Goal: Task Accomplishment & Management: Use online tool/utility

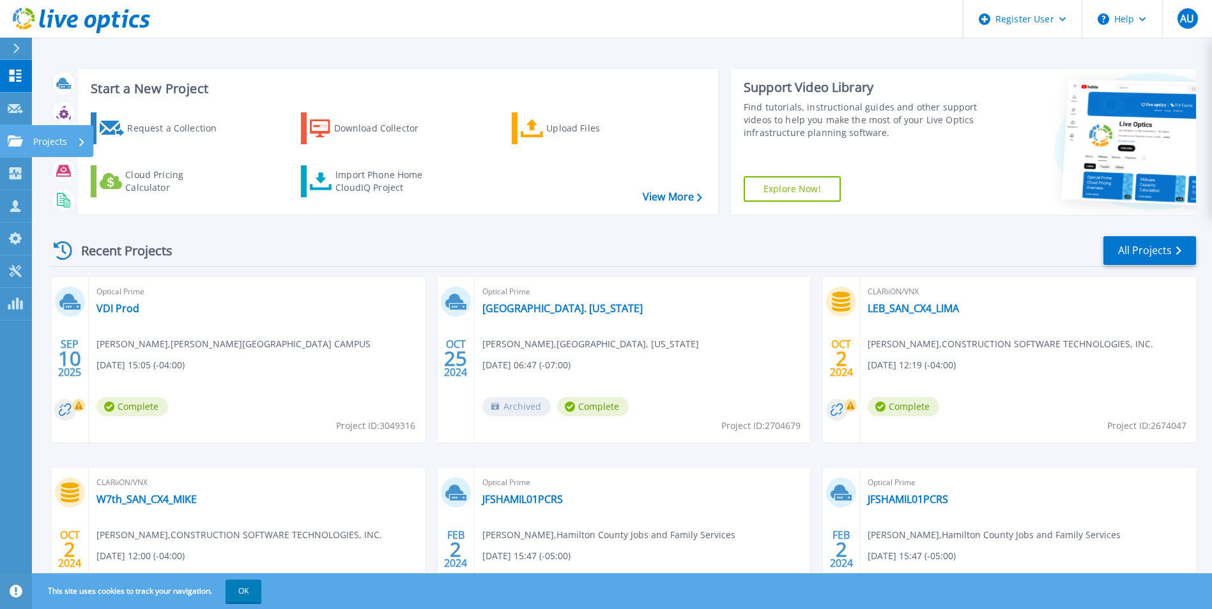
click at [49, 138] on p "Projects" at bounding box center [50, 141] width 34 height 33
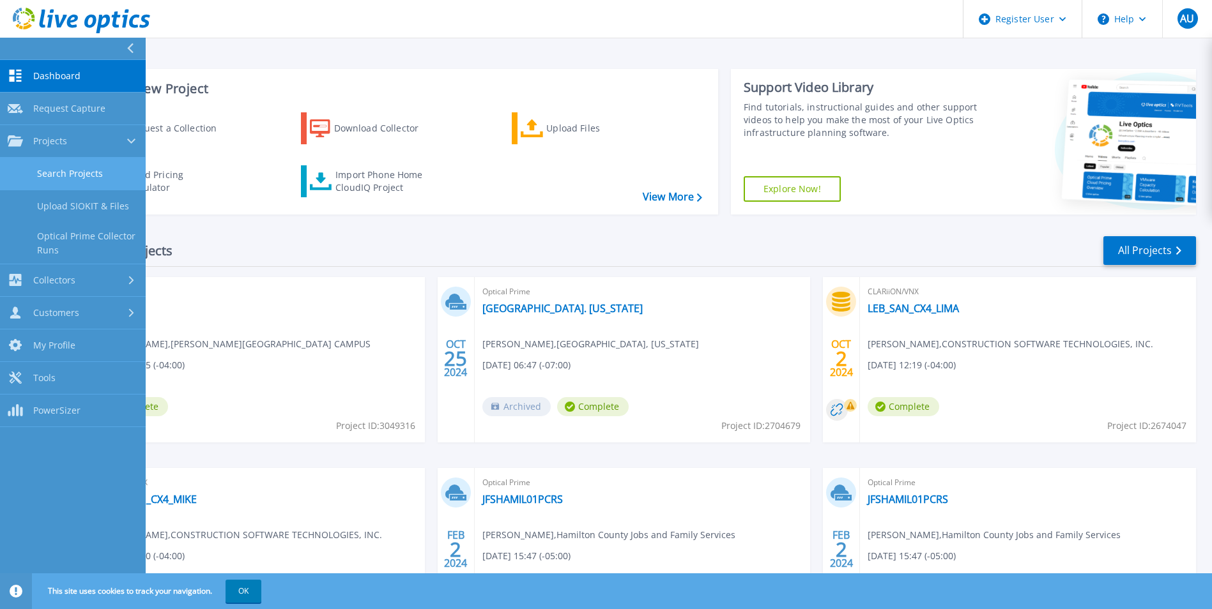
drag, startPoint x: 49, startPoint y: 138, endPoint x: 85, endPoint y: 176, distance: 52.4
click at [85, 176] on link "Search Projects" at bounding box center [73, 174] width 146 height 33
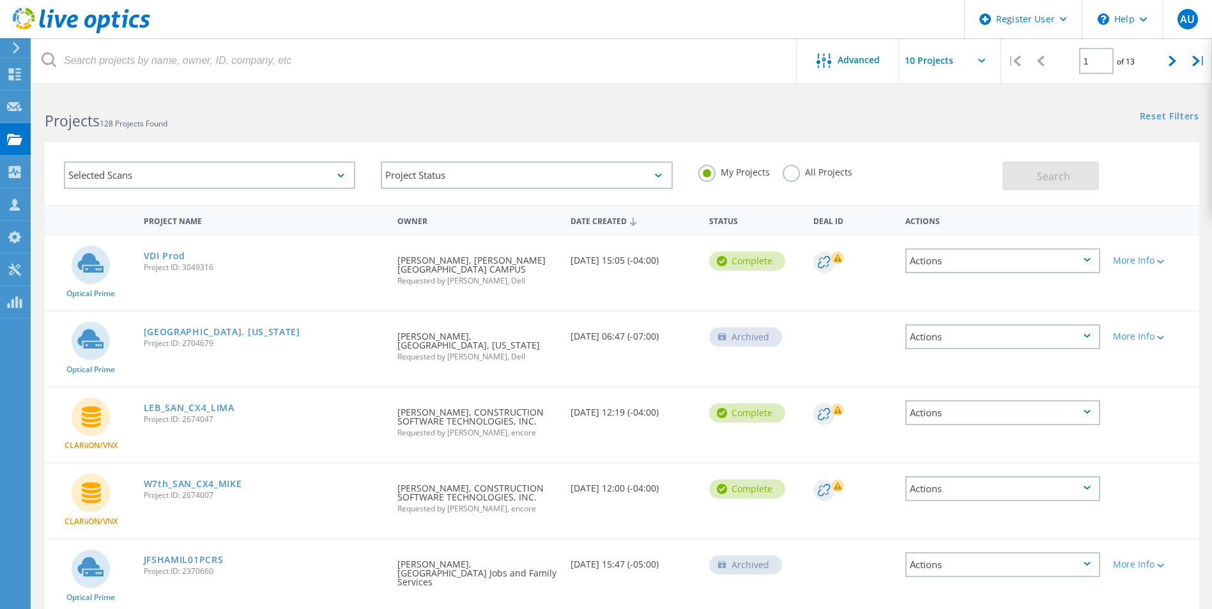
click at [792, 173] on label "All Projects" at bounding box center [818, 171] width 70 height 12
click at [0, 0] on input "All Projects" at bounding box center [0, 0] width 0 height 0
click at [705, 174] on label "My Projects" at bounding box center [734, 171] width 72 height 12
click at [0, 0] on input "My Projects" at bounding box center [0, 0] width 0 height 0
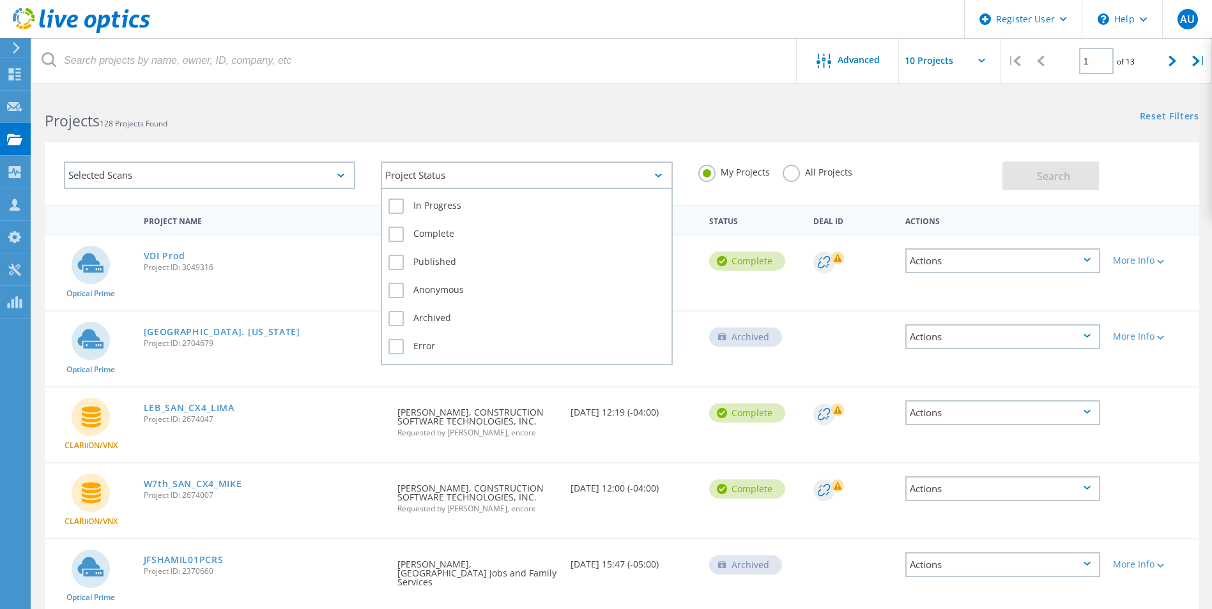
click at [616, 172] on div "Project Status" at bounding box center [526, 175] width 291 height 27
click at [397, 201] on label "In Progress" at bounding box center [526, 206] width 276 height 15
click at [0, 0] on input "In Progress" at bounding box center [0, 0] width 0 height 0
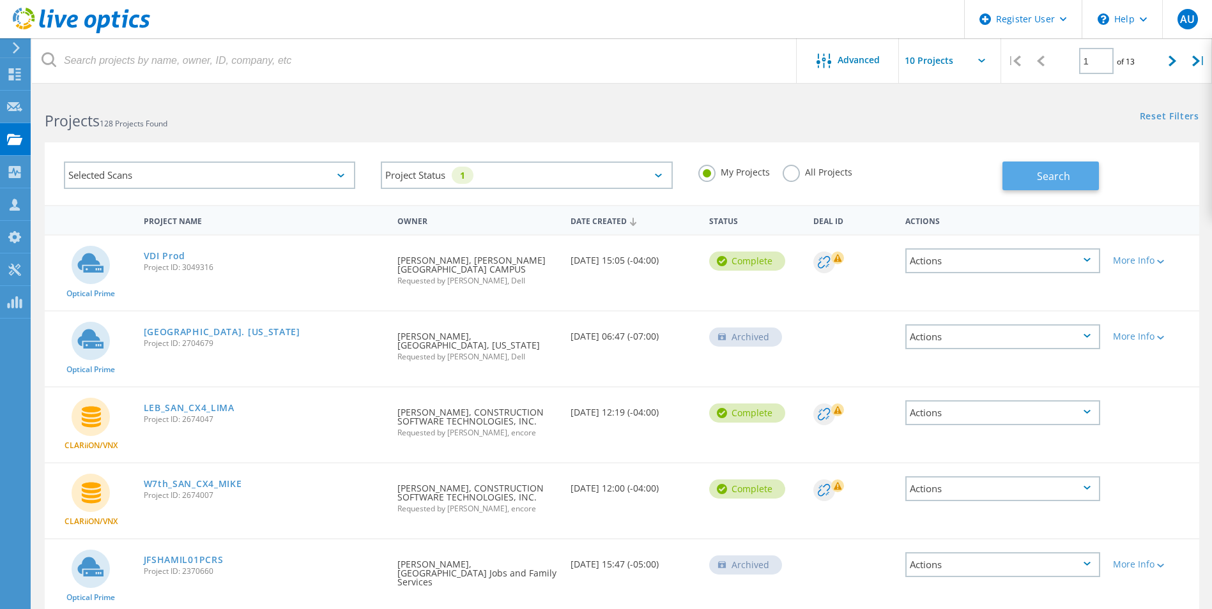
click at [1040, 176] on span "Search" at bounding box center [1053, 176] width 33 height 14
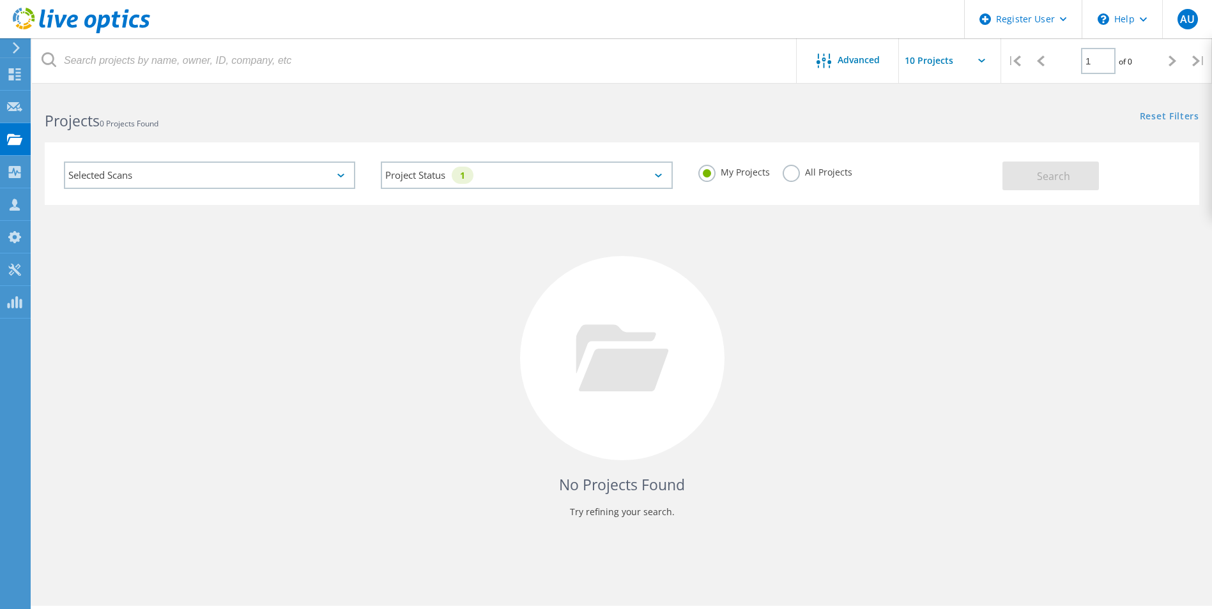
click at [303, 173] on div "Selected Scans" at bounding box center [209, 175] width 291 height 27
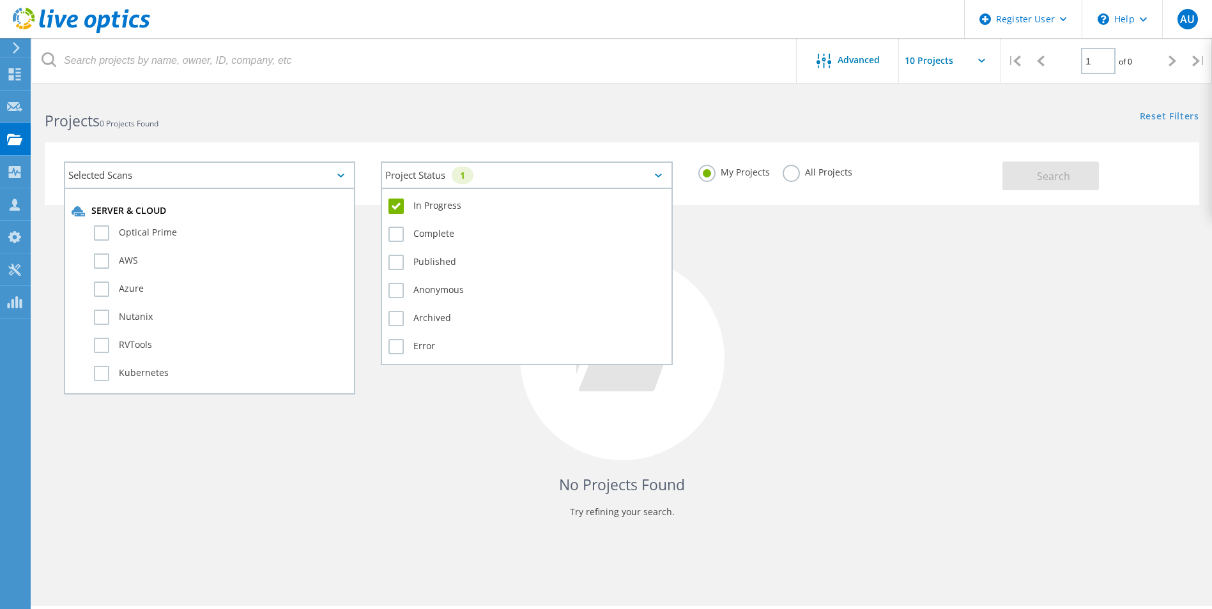
click at [533, 162] on div "Project Status 1" at bounding box center [526, 175] width 291 height 27
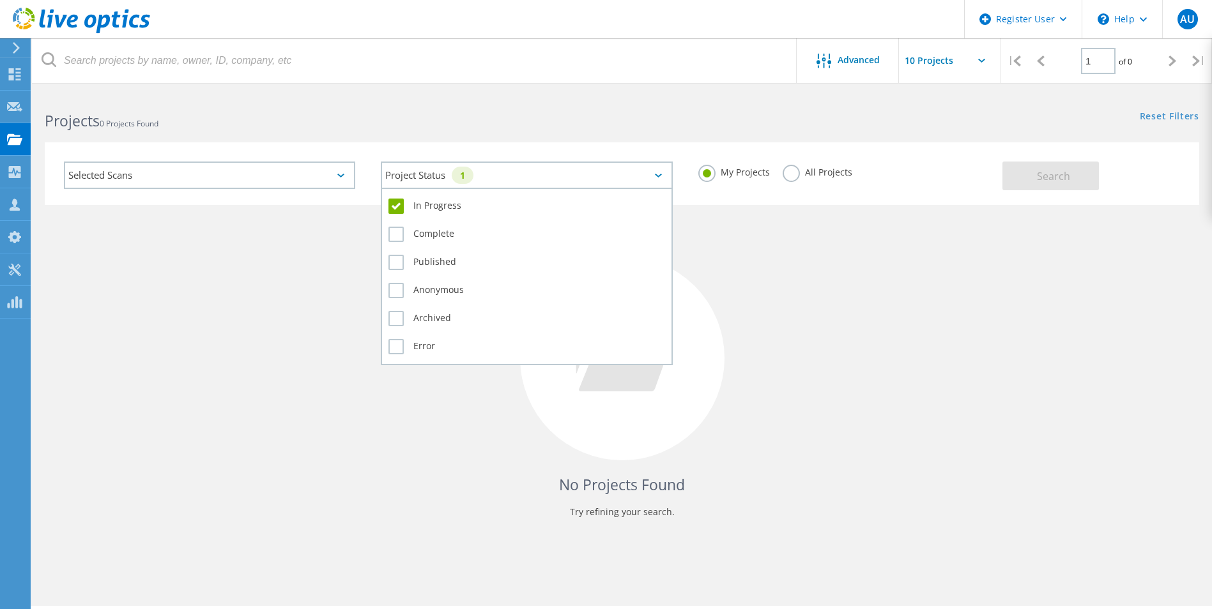
click at [401, 197] on div "In Progress" at bounding box center [526, 209] width 276 height 28
click at [394, 204] on label "In Progress" at bounding box center [526, 206] width 276 height 15
click at [0, 0] on input "In Progress" at bounding box center [0, 0] width 0 height 0
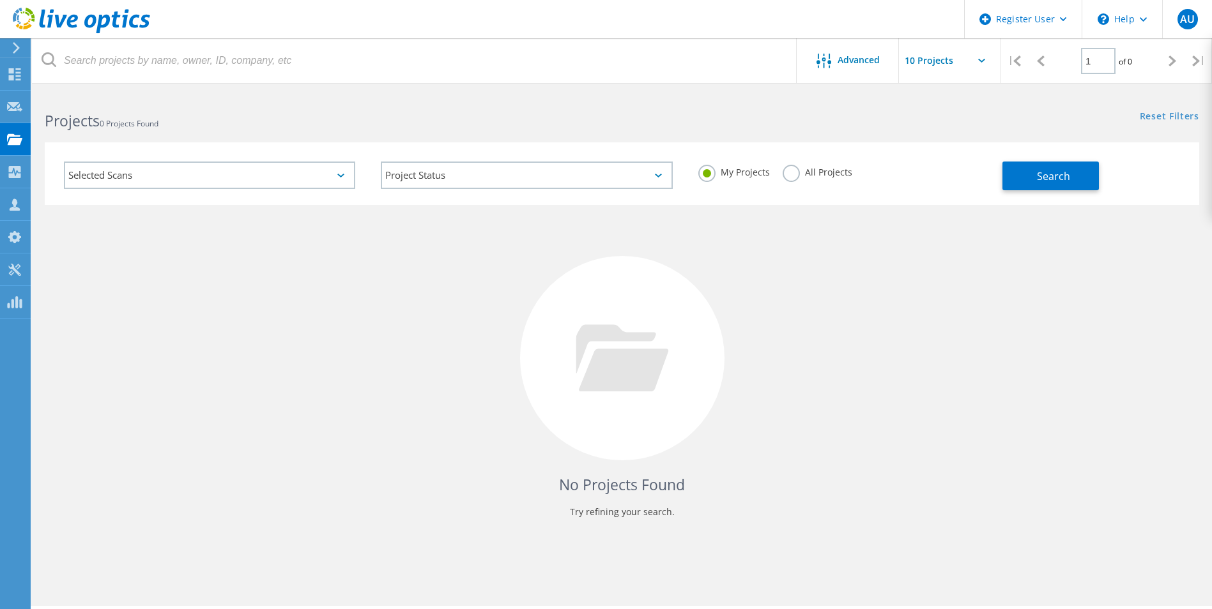
click at [786, 172] on label "All Projects" at bounding box center [818, 171] width 70 height 12
click at [0, 0] on input "All Projects" at bounding box center [0, 0] width 0 height 0
click at [1071, 171] on button "Search" at bounding box center [1050, 176] width 96 height 29
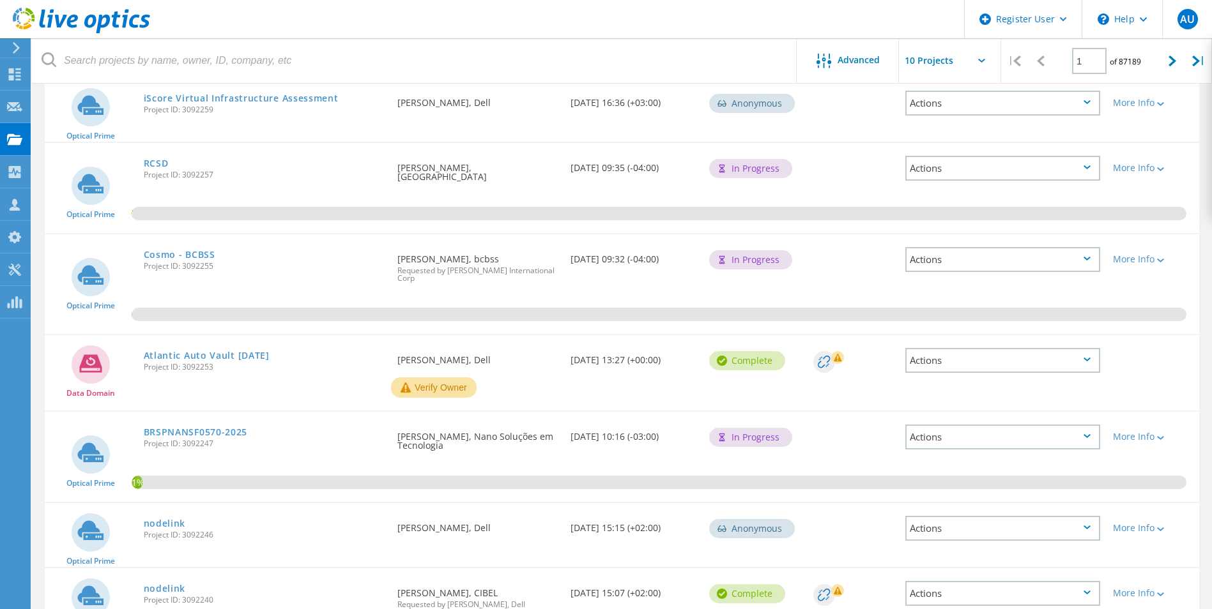
scroll to position [413, 0]
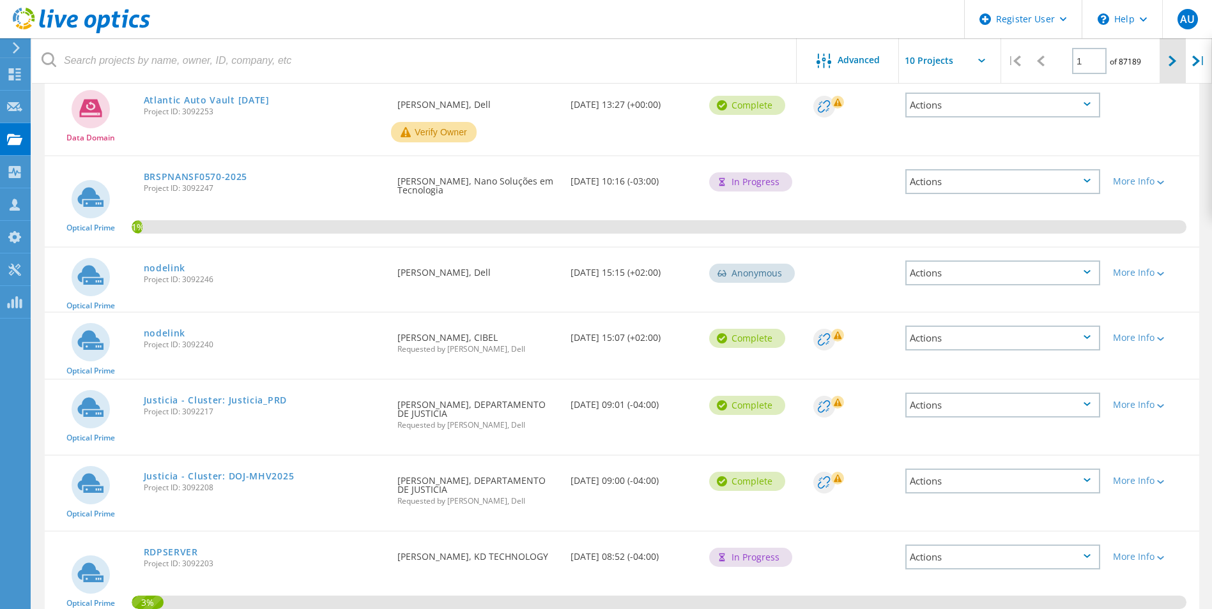
click at [1175, 60] on icon at bounding box center [1172, 61] width 8 height 11
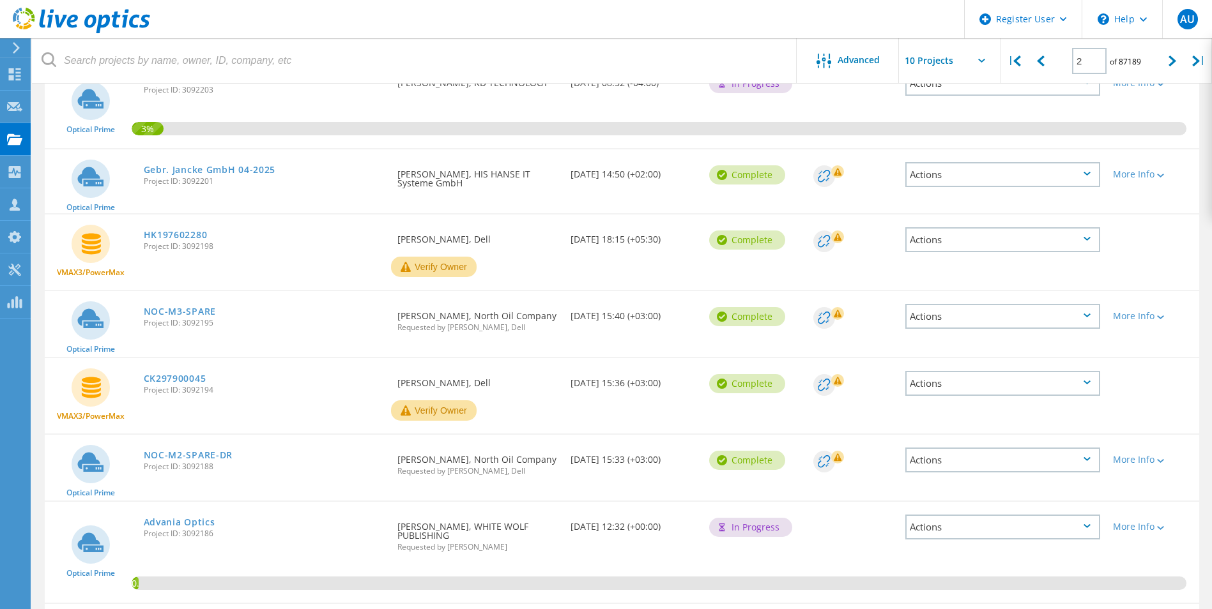
scroll to position [192, 0]
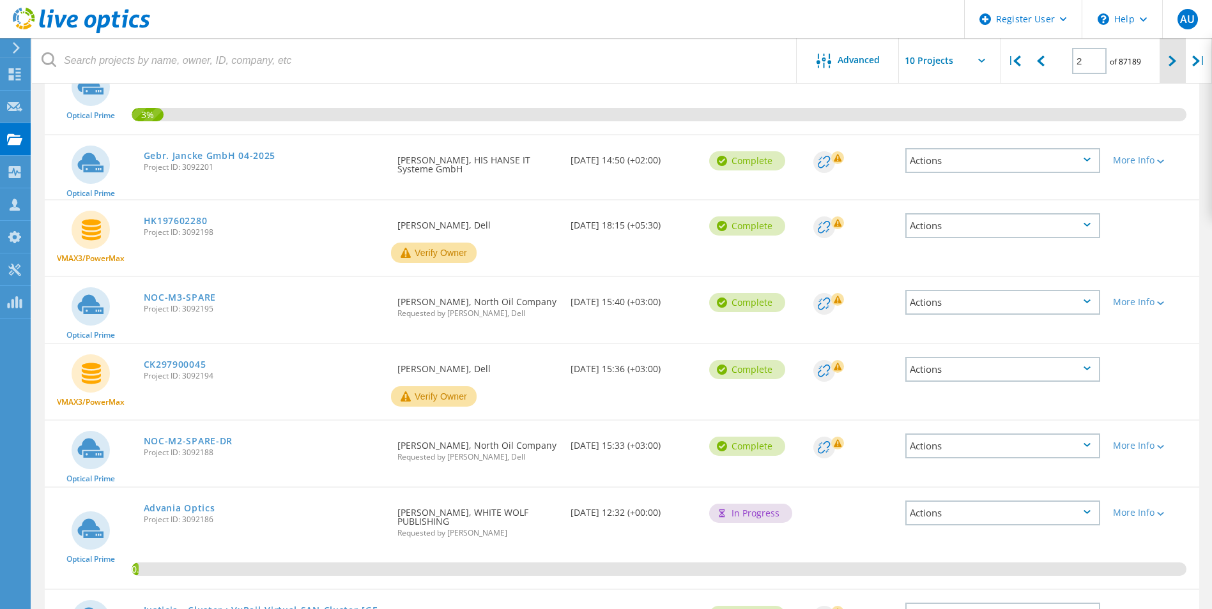
click at [1164, 54] on div at bounding box center [1172, 60] width 26 height 45
type input "3"
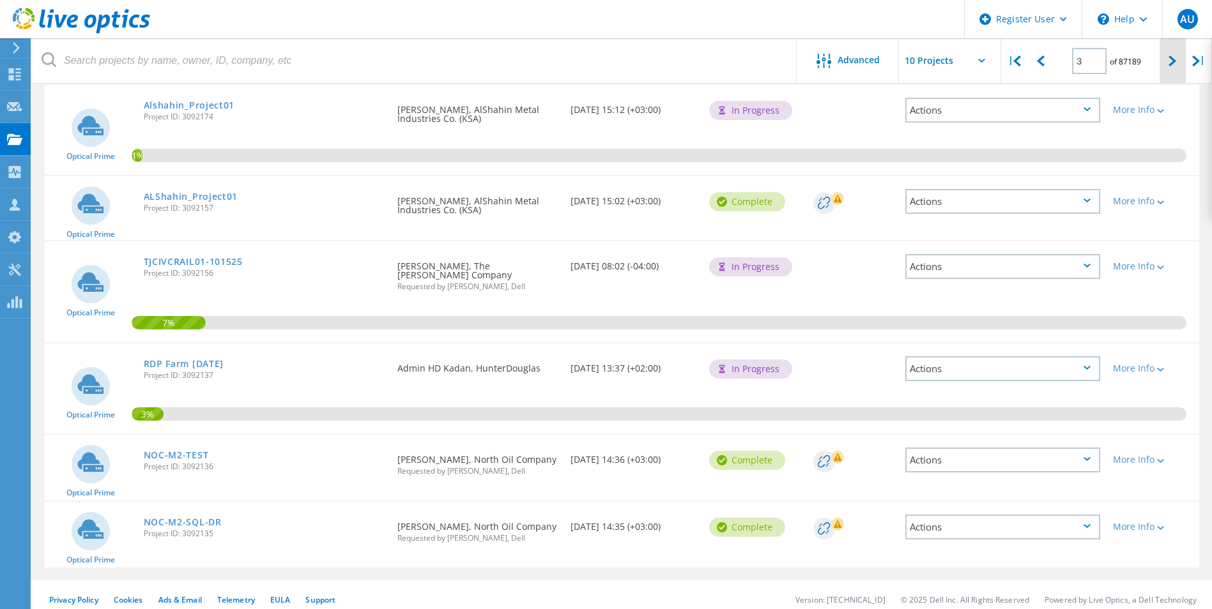
scroll to position [432, 0]
